Goal: Check status: Check status

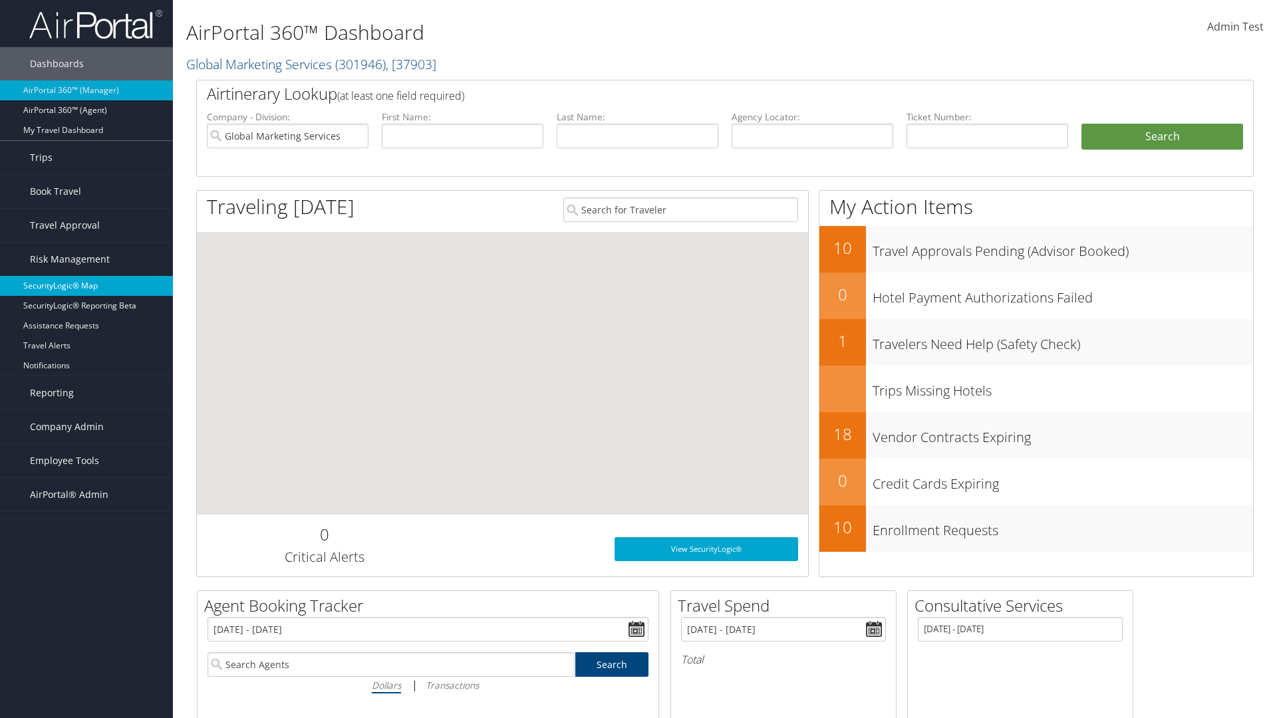
click at [86, 286] on link "SecurityLogic® Map" at bounding box center [86, 286] width 173 height 20
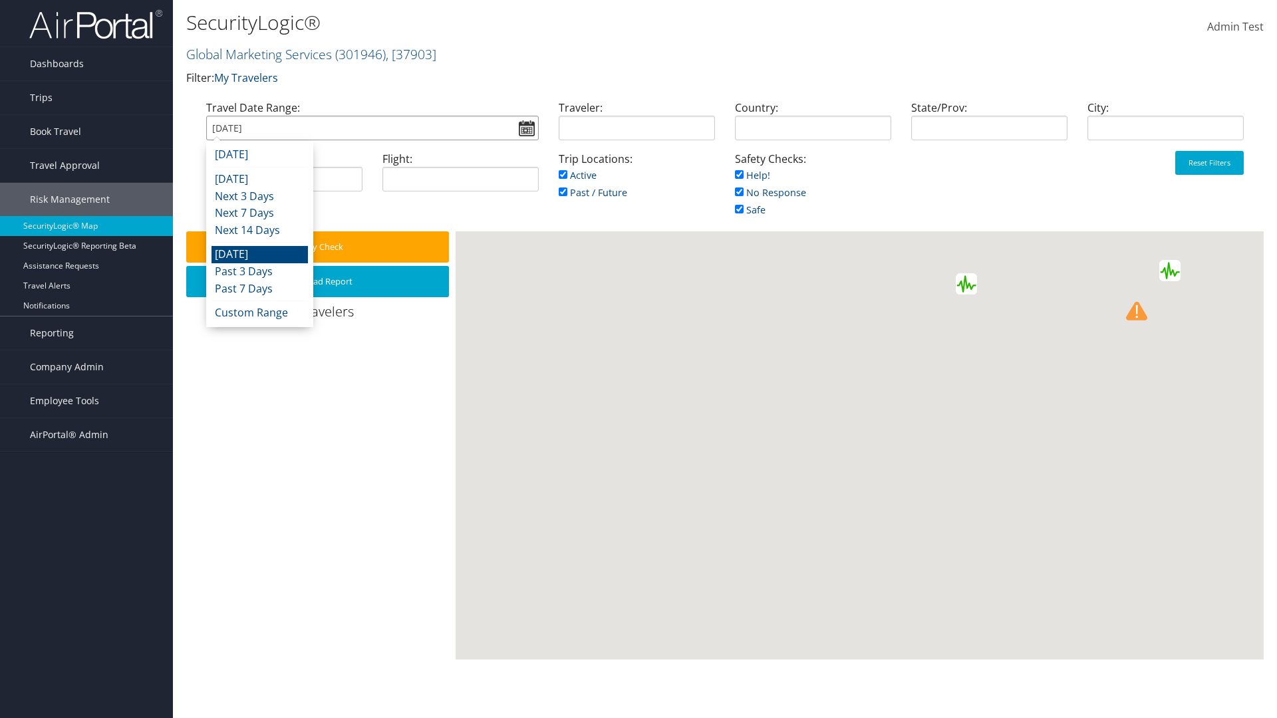
click at [372, 128] on input "[DATE]" at bounding box center [372, 128] width 333 height 25
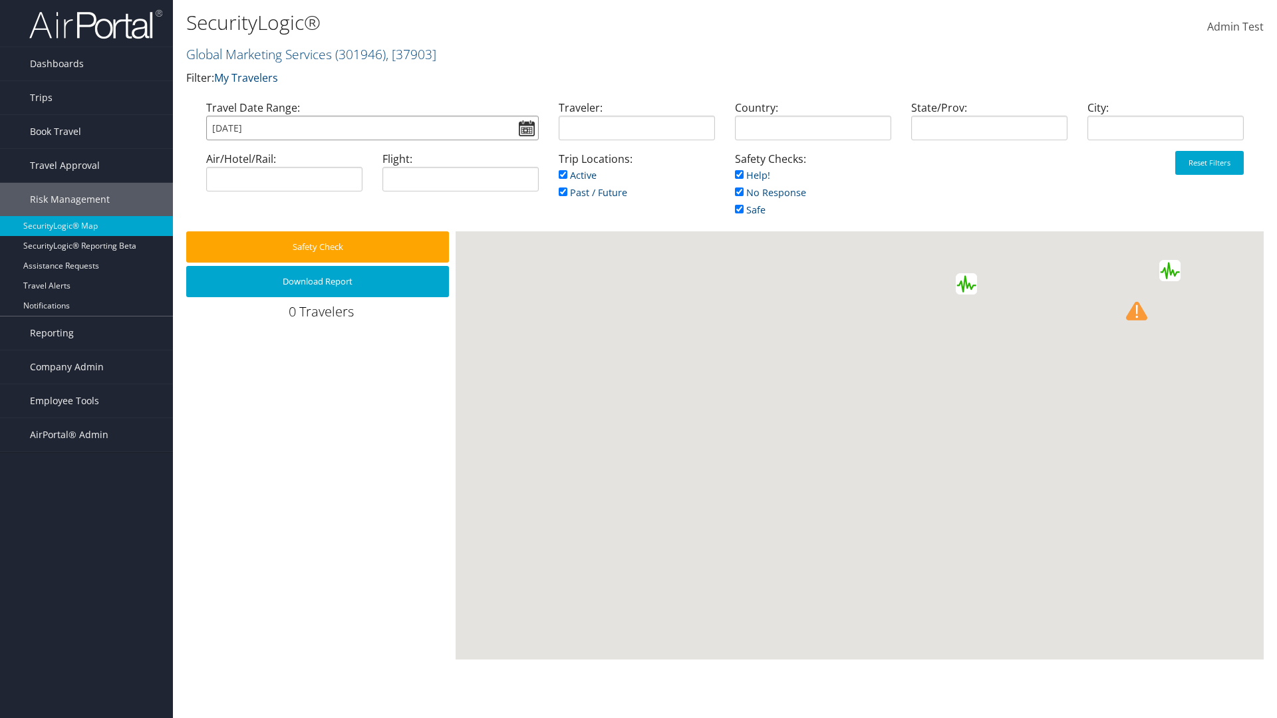
click at [372, 128] on input "[DATE]" at bounding box center [372, 128] width 333 height 25
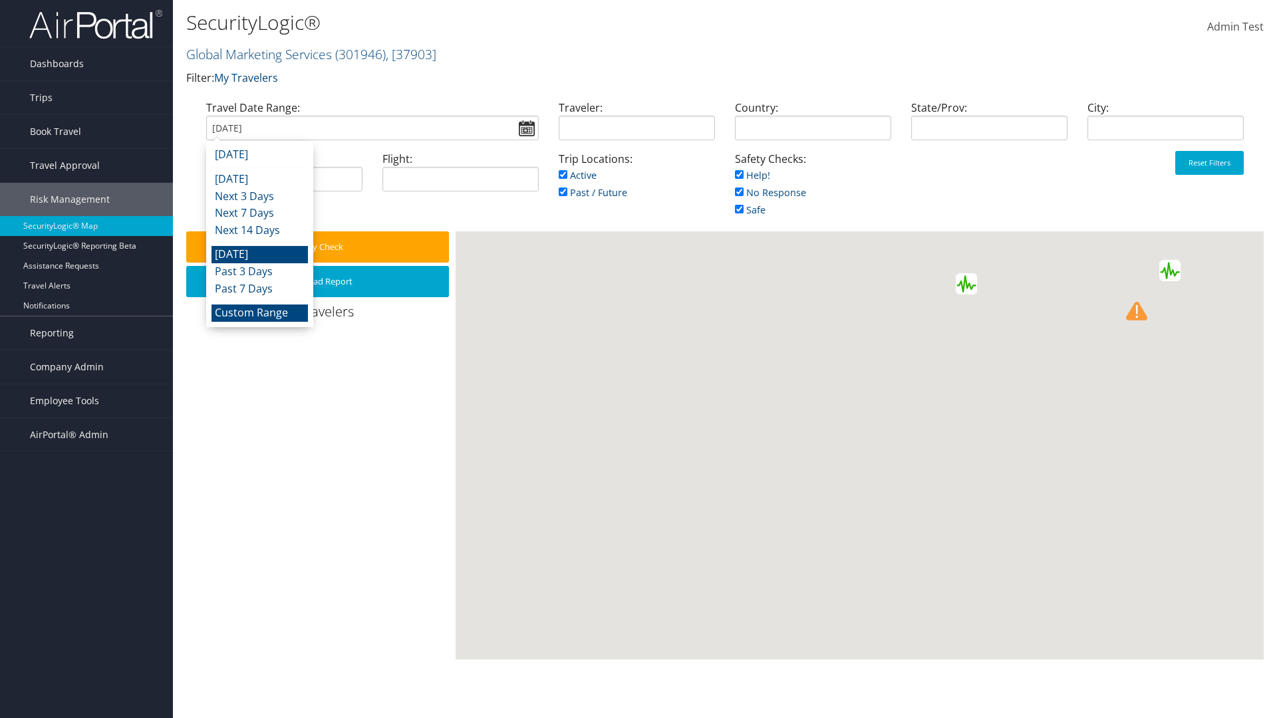
click at [259, 313] on li "Custom Range" at bounding box center [259, 313] width 96 height 17
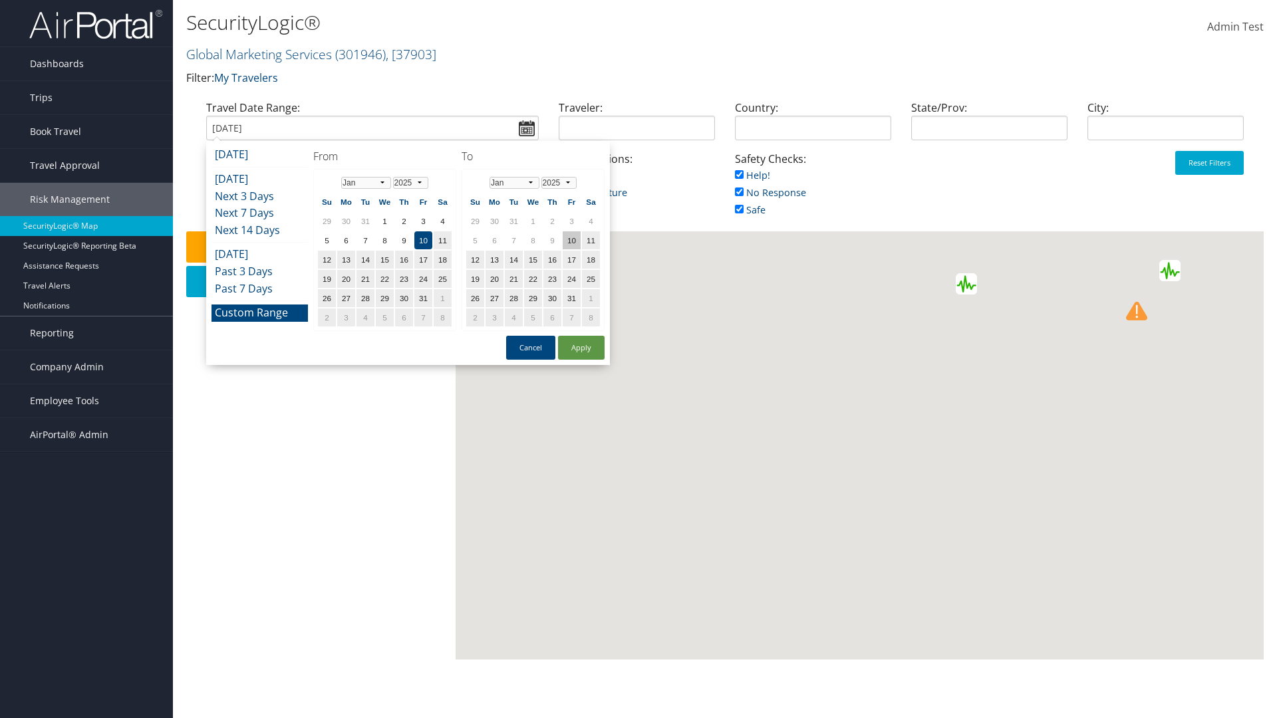
click at [571, 240] on td "10" at bounding box center [572, 240] width 18 height 18
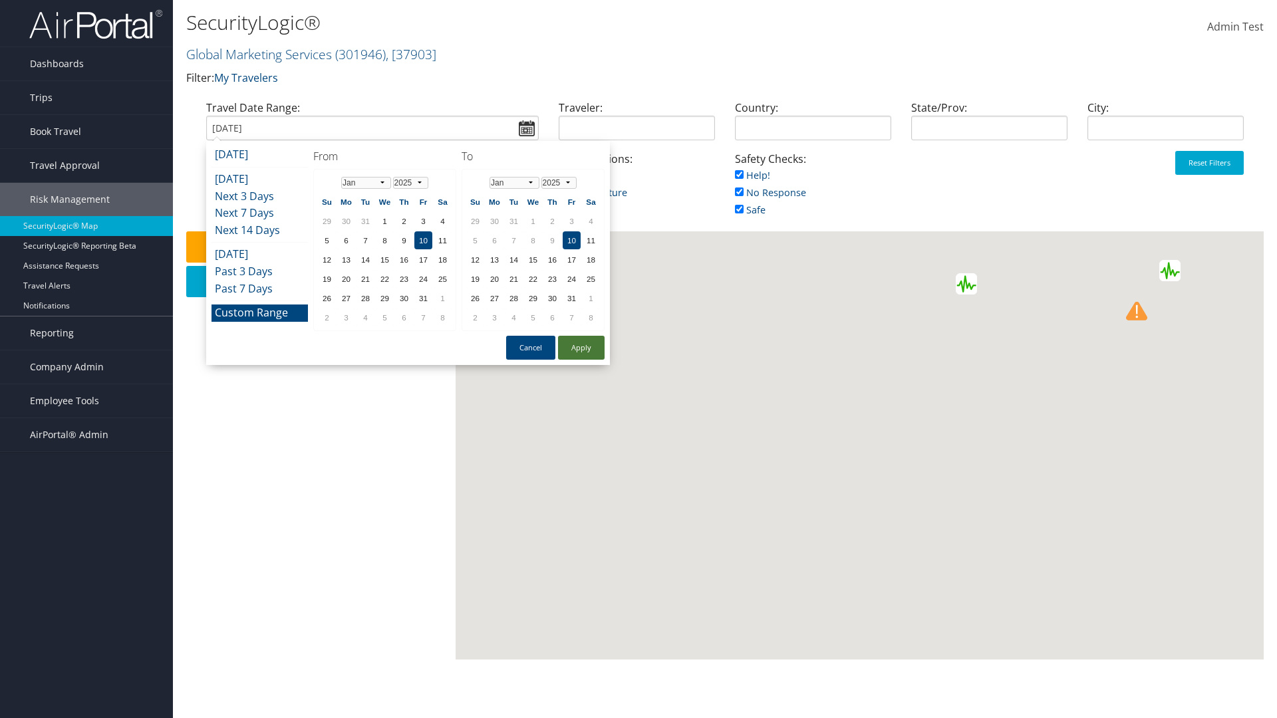
click at [581, 348] on button "Apply" at bounding box center [581, 348] width 47 height 24
type input "01/10/2025"
